Goal: Check status

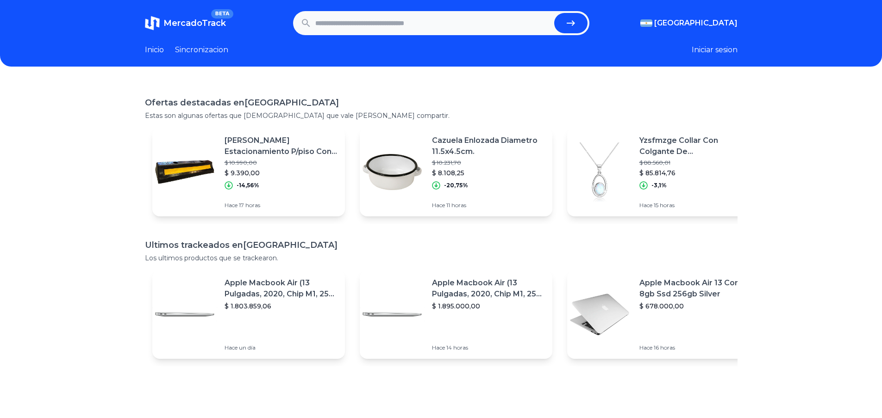
click at [379, 25] on input "text" at bounding box center [432, 23] width 235 height 20
click at [571, 24] on icon "submit" at bounding box center [570, 23] width 11 height 11
type input "****"
